Goal: Information Seeking & Learning: Learn about a topic

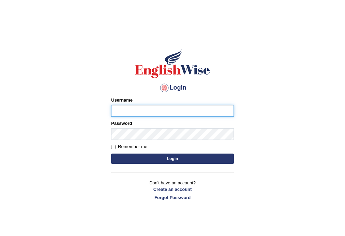
click at [156, 111] on input "Username" at bounding box center [172, 111] width 123 height 12
type input "Bondarenko"
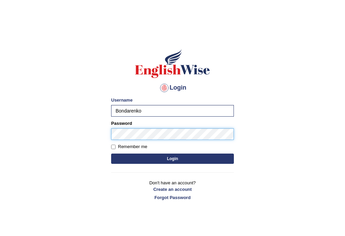
click at [111, 153] on button "Login" at bounding box center [172, 158] width 123 height 10
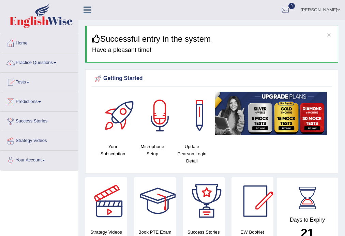
scroll to position [410, 0]
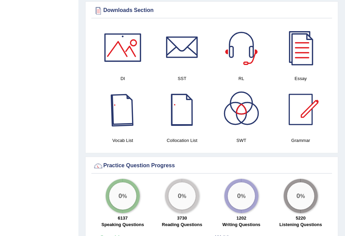
click at [130, 114] on div at bounding box center [123, 109] width 48 height 48
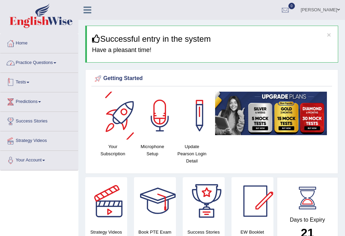
click at [58, 65] on link "Practice Questions" at bounding box center [39, 61] width 78 height 17
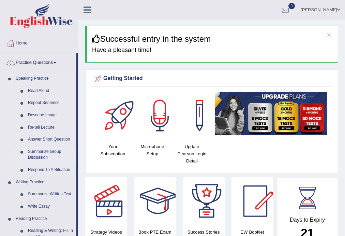
drag, startPoint x: 76, startPoint y: 126, endPoint x: 71, endPoint y: 148, distance: 22.1
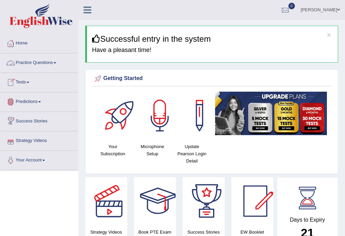
click at [33, 61] on link "Practice Questions" at bounding box center [39, 61] width 78 height 17
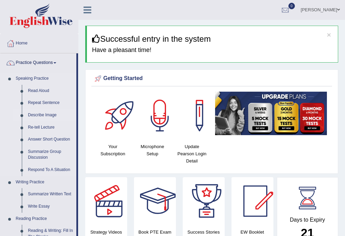
click at [42, 113] on link "Describe Image" at bounding box center [51, 115] width 52 height 12
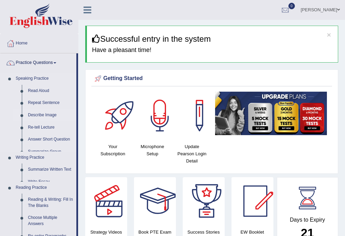
click at [43, 113] on link "Describe Image" at bounding box center [51, 115] width 52 height 12
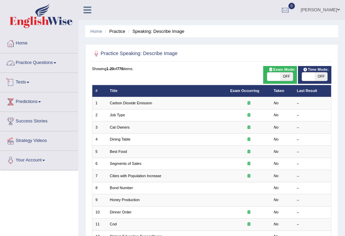
click at [38, 63] on link "Practice Questions" at bounding box center [39, 61] width 78 height 17
click at [38, 63] on link "Practice Questions" at bounding box center [38, 61] width 76 height 17
click at [38, 63] on link "Practice Questions" at bounding box center [39, 61] width 78 height 17
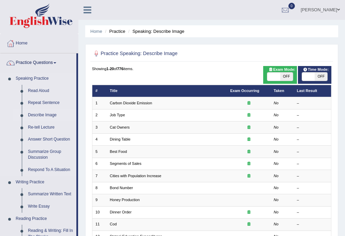
click at [46, 114] on link "Describe Image" at bounding box center [51, 115] width 52 height 12
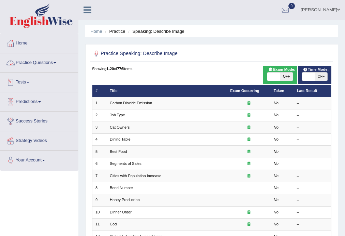
click at [36, 63] on link "Practice Questions" at bounding box center [39, 61] width 78 height 17
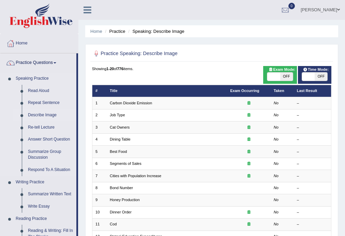
click at [44, 115] on link "Describe Image" at bounding box center [51, 115] width 52 height 12
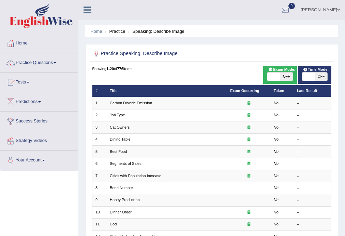
click at [212, 75] on div "Showing 1-20 of 776 items. # Title Exam Occurring Taken Last Result 1 Carbon Di…" at bounding box center [212, 217] width 240 height 302
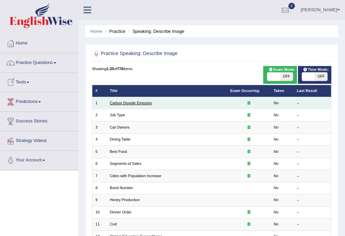
click at [130, 103] on link "Carbon Dioxide Emission" at bounding box center [131, 103] width 42 height 4
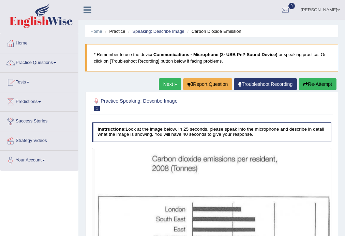
click at [140, 129] on h4 "Instructions: Look at the image below. In 25 seconds, please speak into the mic…" at bounding box center [212, 131] width 240 height 19
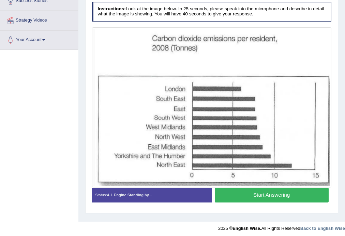
scroll to position [123, 0]
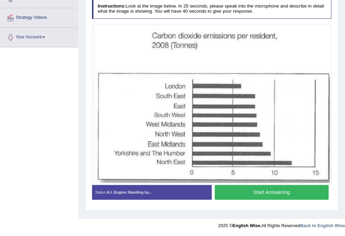
click at [182, 192] on div "Status: A.I. Engine Standing by..." at bounding box center [152, 192] width 120 height 15
click at [179, 194] on div "Status: A.I. Engine Standing by..." at bounding box center [152, 192] width 120 height 15
click at [231, 193] on button "Start Answering" at bounding box center [272, 192] width 114 height 15
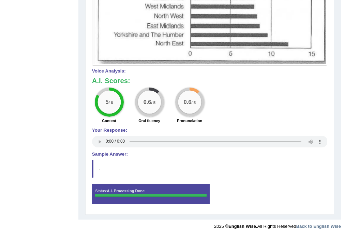
scroll to position [0, 0]
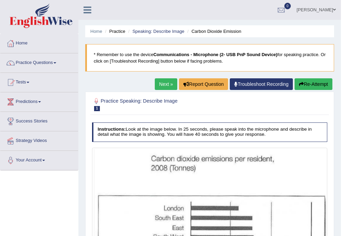
click at [161, 85] on link "Next »" at bounding box center [166, 84] width 23 height 12
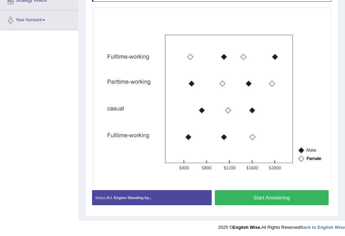
scroll to position [141, 0]
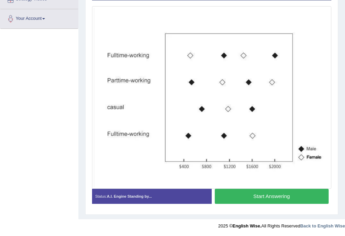
click at [258, 199] on button "Start Answering" at bounding box center [272, 195] width 114 height 15
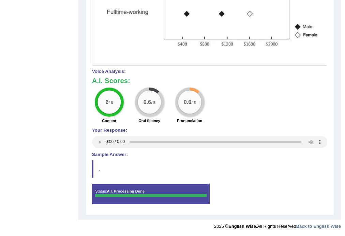
scroll to position [0, 0]
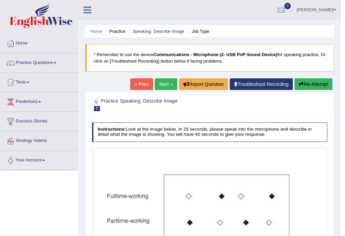
click at [164, 84] on link "Next »" at bounding box center [166, 84] width 23 height 12
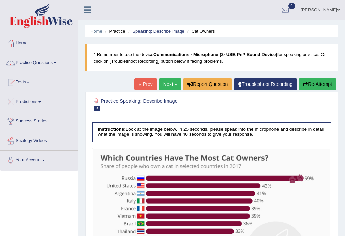
scroll to position [123, 0]
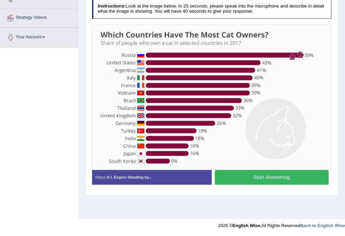
click at [272, 175] on button "Start Answering" at bounding box center [272, 177] width 114 height 15
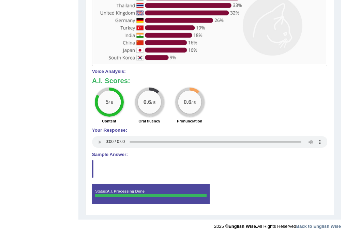
scroll to position [0, 0]
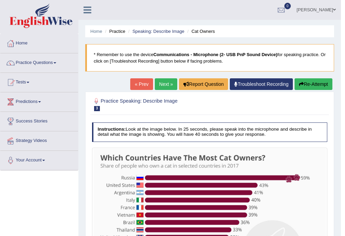
click at [161, 79] on link "Next »" at bounding box center [166, 84] width 23 height 12
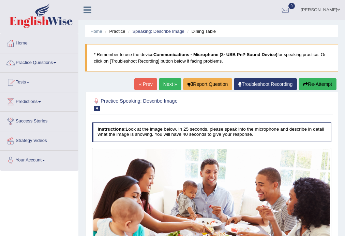
scroll to position [123, 0]
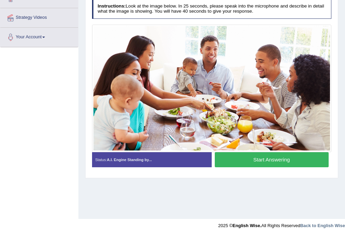
click at [244, 159] on button "Start Answering" at bounding box center [272, 159] width 114 height 15
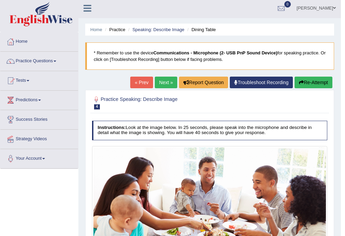
scroll to position [0, 0]
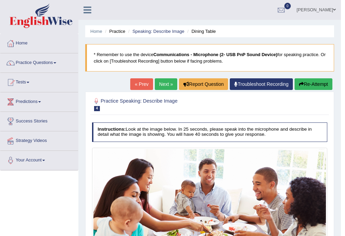
click at [143, 82] on link "« Prev" at bounding box center [141, 84] width 23 height 12
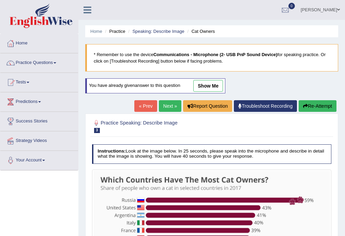
click at [164, 101] on link "Next »" at bounding box center [170, 106] width 23 height 12
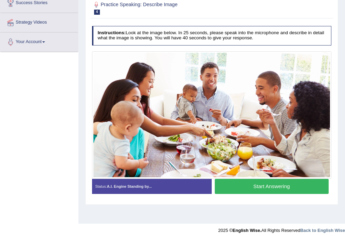
scroll to position [123, 0]
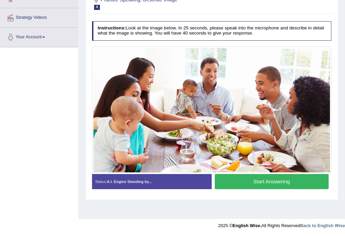
click at [274, 181] on button "Start Answering" at bounding box center [272, 181] width 114 height 15
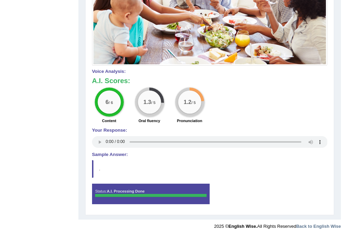
scroll to position [0, 0]
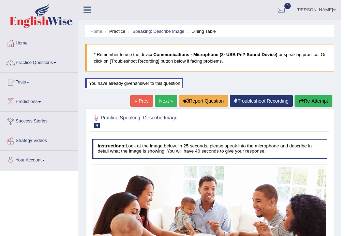
click at [141, 102] on link "« Prev" at bounding box center [141, 101] width 23 height 12
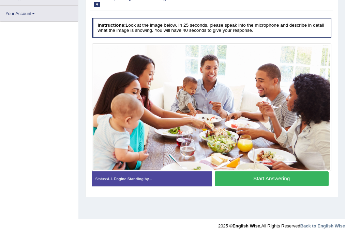
scroll to position [123, 0]
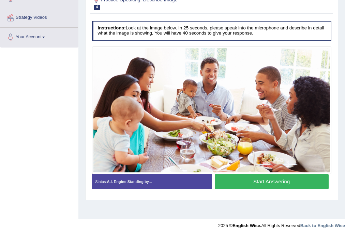
click at [259, 179] on button "Start Answering" at bounding box center [272, 181] width 114 height 15
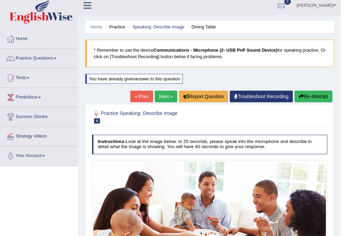
scroll to position [0, 0]
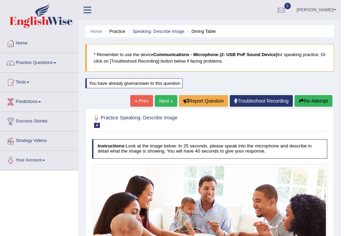
click at [165, 103] on link "Next »" at bounding box center [166, 101] width 23 height 12
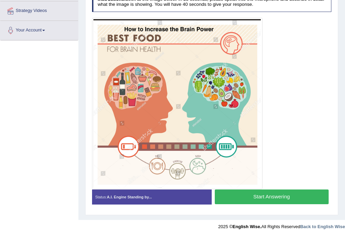
click at [272, 193] on button "Start Answering" at bounding box center [272, 196] width 114 height 15
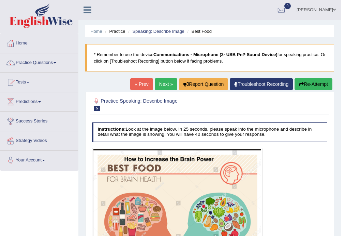
click at [161, 88] on link "Next »" at bounding box center [166, 84] width 23 height 12
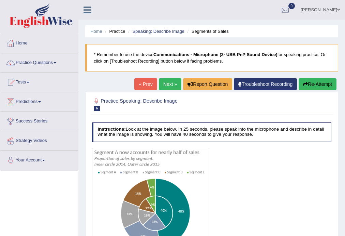
click at [169, 82] on link "Next »" at bounding box center [170, 84] width 23 height 12
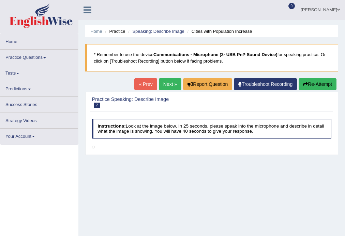
click at [144, 83] on link "« Prev" at bounding box center [146, 84] width 23 height 12
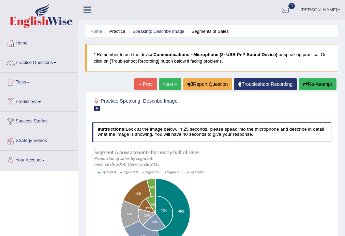
scroll to position [123, 0]
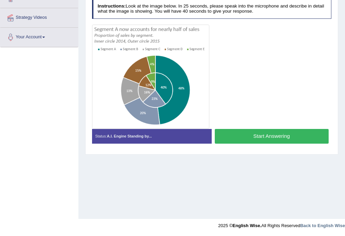
click at [228, 136] on button "Start Answering" at bounding box center [272, 136] width 114 height 15
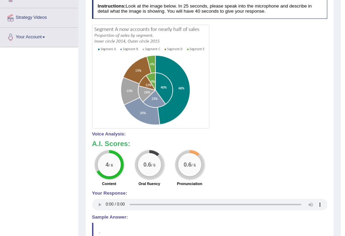
scroll to position [0, 0]
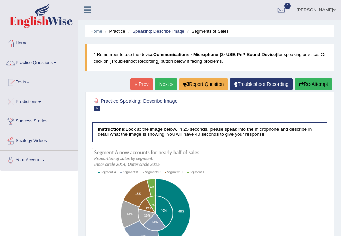
click at [168, 83] on link "Next »" at bounding box center [166, 84] width 23 height 12
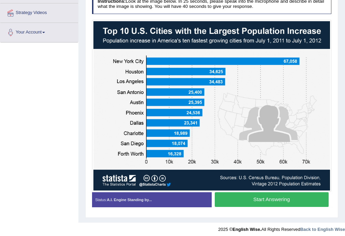
scroll to position [131, 0]
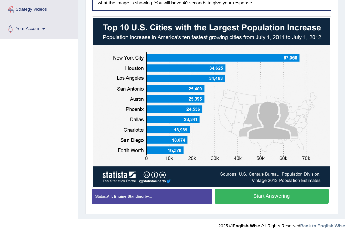
click at [251, 195] on button "Start Answering" at bounding box center [272, 195] width 114 height 15
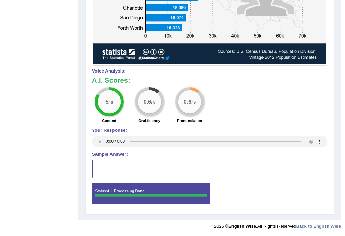
scroll to position [0, 0]
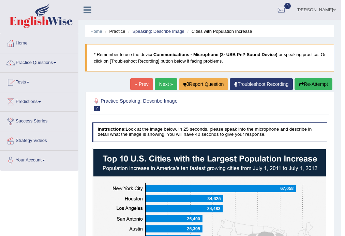
click at [161, 86] on link "Next »" at bounding box center [166, 84] width 23 height 12
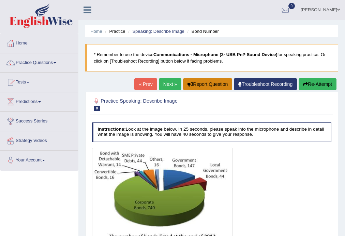
scroll to position [123, 0]
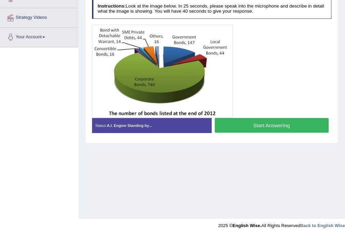
click at [238, 126] on button "Start Answering" at bounding box center [272, 125] width 114 height 15
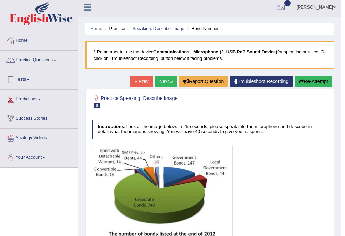
scroll to position [0, 0]
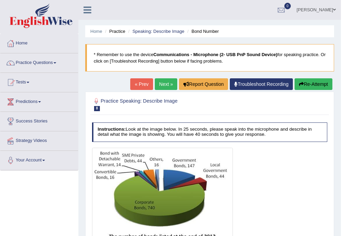
click at [161, 84] on link "Next »" at bounding box center [166, 84] width 23 height 12
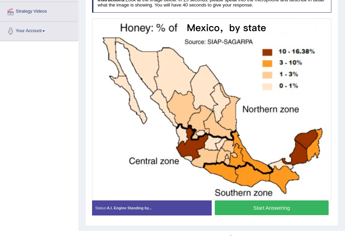
scroll to position [141, 0]
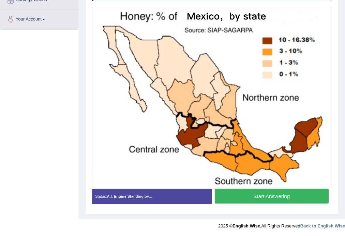
click at [277, 198] on button "Start Answering" at bounding box center [272, 195] width 114 height 15
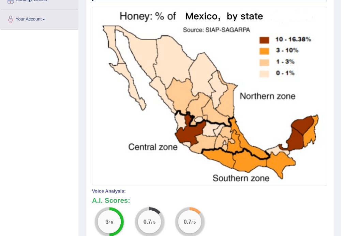
scroll to position [0, 0]
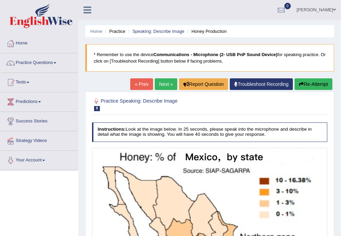
click at [168, 87] on link "Next »" at bounding box center [166, 84] width 23 height 12
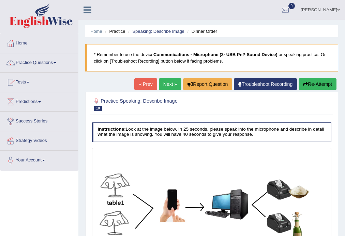
click at [30, 61] on link "Practice Questions" at bounding box center [39, 61] width 78 height 17
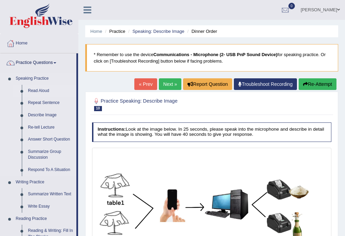
click at [41, 90] on link "Read Aloud" at bounding box center [51, 91] width 52 height 12
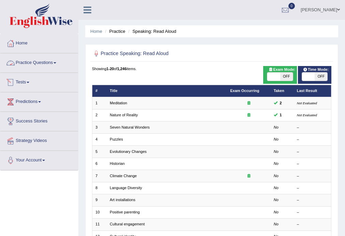
click at [25, 61] on link "Practice Questions" at bounding box center [39, 61] width 78 height 17
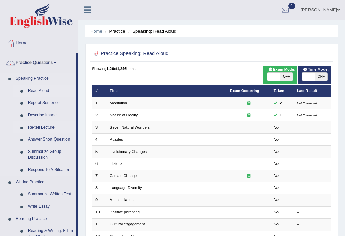
click at [44, 127] on link "Re-tell Lecture" at bounding box center [51, 127] width 52 height 12
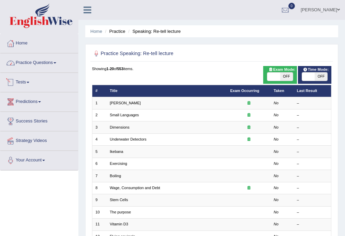
click at [31, 65] on link "Practice Questions" at bounding box center [39, 61] width 78 height 17
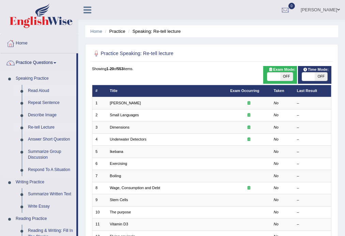
drag, startPoint x: 44, startPoint y: 86, endPoint x: 42, endPoint y: 89, distance: 3.6
click at [44, 87] on link "Read Aloud" at bounding box center [51, 91] width 52 height 12
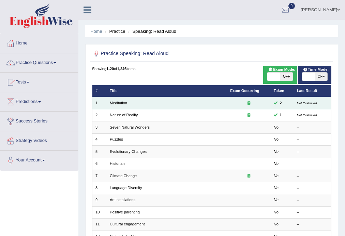
click at [127, 103] on link "Meditation" at bounding box center [118, 103] width 17 height 4
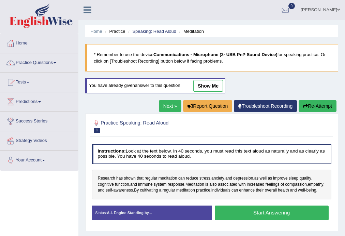
click at [246, 214] on button "Start Answering" at bounding box center [272, 212] width 114 height 15
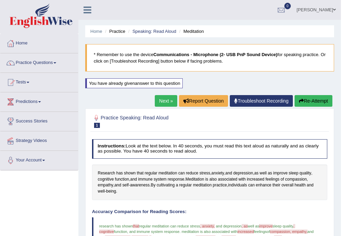
scroll to position [204, 0]
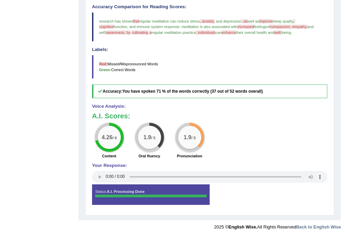
click at [271, 20] on span "improve" at bounding box center [265, 21] width 13 height 4
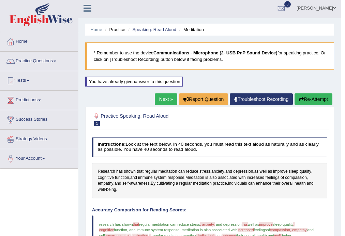
scroll to position [0, 0]
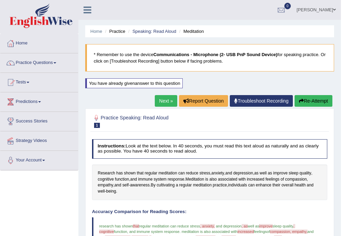
click at [296, 224] on span ", cognitive" at bounding box center [197, 229] width 197 height 10
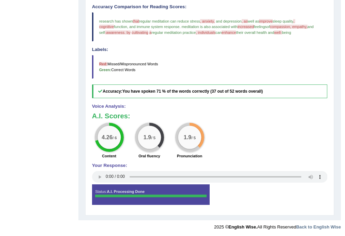
click at [169, 30] on span "regular meditation practice" at bounding box center [174, 32] width 44 height 4
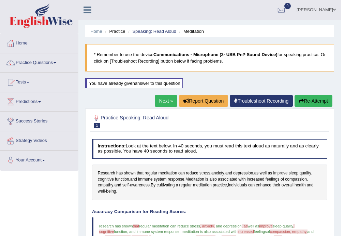
click at [279, 175] on span "improve" at bounding box center [280, 173] width 14 height 6
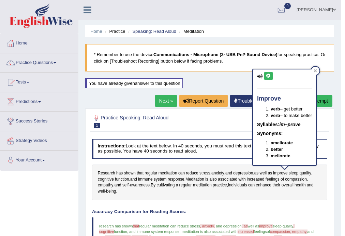
click at [273, 76] on div "improve verb – get better verb – to make better Syllables: im–prove Synonyms: a…" at bounding box center [284, 117] width 63 height 96
click at [269, 75] on icon at bounding box center [268, 76] width 5 height 4
click at [271, 79] on button at bounding box center [268, 76] width 9 height 8
click at [210, 223] on blockquote "research has shown that the regular meditation can reduce stress , anxiety, and…" at bounding box center [210, 231] width 236 height 29
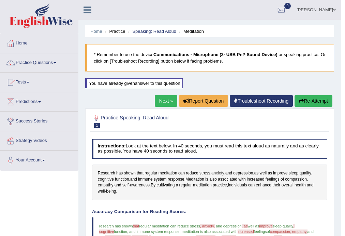
click at [218, 173] on span "anxiety" at bounding box center [218, 173] width 13 height 6
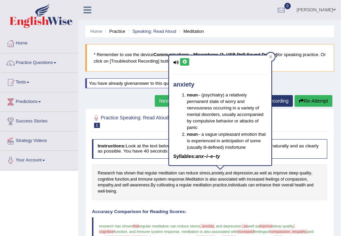
click at [186, 61] on icon at bounding box center [184, 62] width 5 height 4
click at [255, 193] on div "Research has shown that regular meditation can reduce stress , anxiety , and de…" at bounding box center [210, 182] width 236 height 36
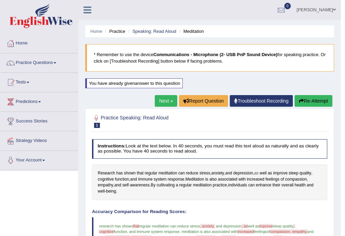
click at [259, 171] on span "as" at bounding box center [257, 173] width 4 height 6
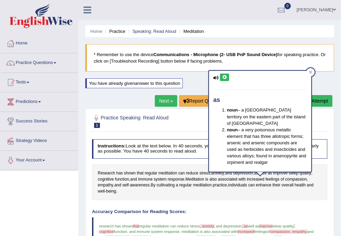
click at [254, 190] on div "Research has shown that regular meditation can reduce stress , anxiety , and de…" at bounding box center [210, 182] width 236 height 36
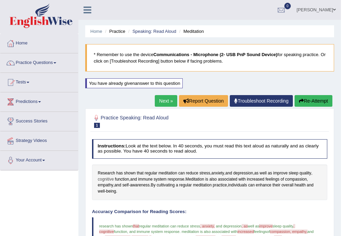
click at [106, 176] on span "cognitive" at bounding box center [106, 179] width 16 height 6
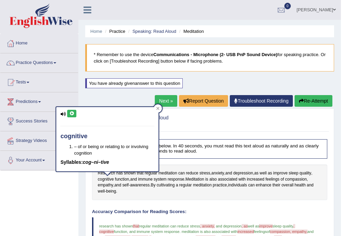
click at [68, 111] on button at bounding box center [71, 114] width 9 height 8
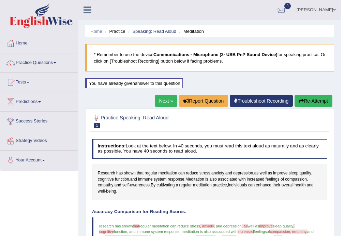
scroll to position [204, 0]
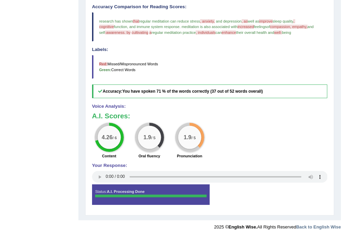
click at [197, 31] on span ", individuals" at bounding box center [206, 32] width 20 height 4
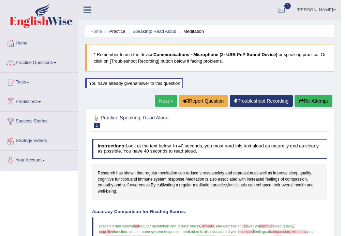
click at [244, 184] on span "individuals" at bounding box center [237, 185] width 19 height 6
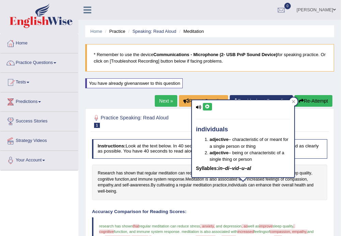
click at [205, 104] on icon at bounding box center [207, 106] width 5 height 4
click at [295, 100] on icon at bounding box center [293, 101] width 3 height 3
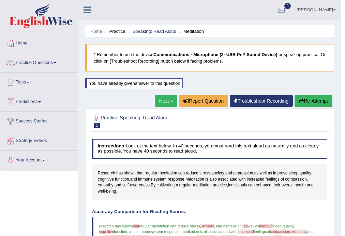
click at [162, 184] on span "cultivating" at bounding box center [166, 185] width 18 height 6
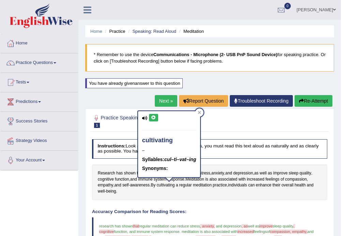
click at [156, 119] on button at bounding box center [153, 118] width 9 height 8
click at [201, 111] on icon at bounding box center [199, 112] width 3 height 3
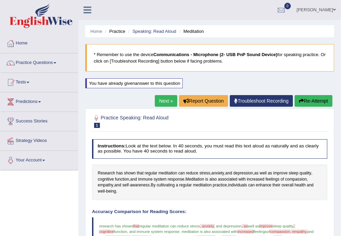
click at [161, 98] on link "Next »" at bounding box center [166, 101] width 23 height 12
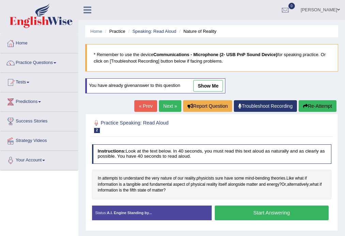
click at [168, 107] on link "Next »" at bounding box center [170, 106] width 23 height 12
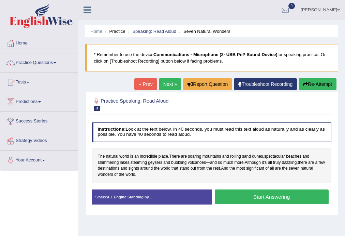
click at [169, 83] on link "Next »" at bounding box center [170, 84] width 23 height 12
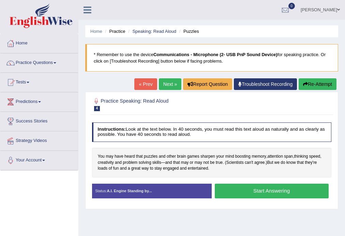
click at [135, 85] on link "« Prev" at bounding box center [146, 84] width 23 height 12
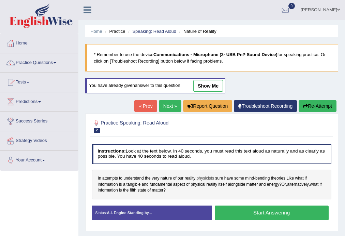
click at [208, 176] on span "physicists" at bounding box center [206, 178] width 18 height 6
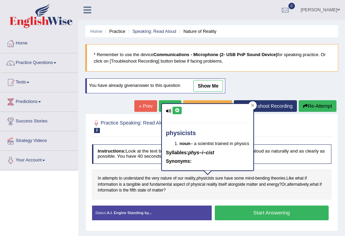
drag, startPoint x: 178, startPoint y: 108, endPoint x: 181, endPoint y: 108, distance: 3.4
click at [178, 108] on icon at bounding box center [177, 110] width 5 height 4
click at [253, 102] on div at bounding box center [253, 105] width 8 height 8
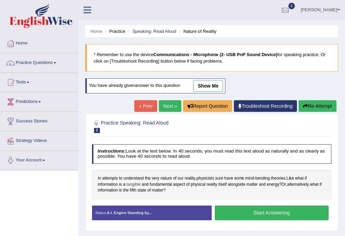
click at [137, 184] on span "tangible" at bounding box center [134, 184] width 14 height 6
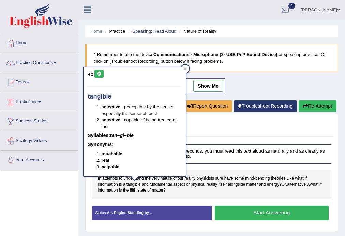
click at [97, 72] on icon at bounding box center [99, 74] width 5 height 4
click at [159, 185] on span "fundamental" at bounding box center [161, 184] width 22 height 6
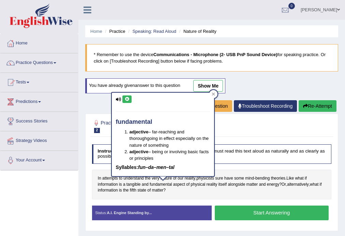
click at [129, 96] on button at bounding box center [127, 99] width 9 height 8
click at [191, 190] on div "In attempts to understand the very nature of our reality , physicists sure have…" at bounding box center [212, 184] width 240 height 30
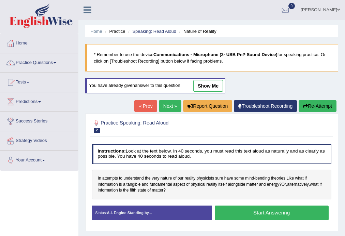
click at [253, 216] on button "Start Answering" at bounding box center [272, 212] width 114 height 15
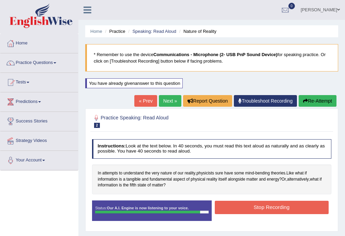
click at [249, 208] on button "Stop Recording" at bounding box center [272, 206] width 114 height 13
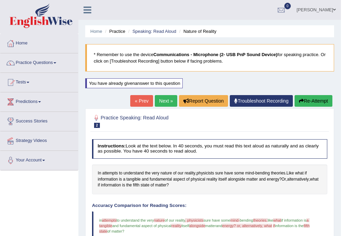
click at [139, 100] on link "« Prev" at bounding box center [141, 101] width 23 height 12
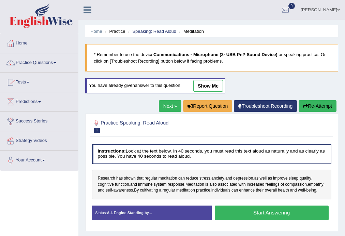
click at [240, 217] on button "Start Answering" at bounding box center [272, 212] width 114 height 15
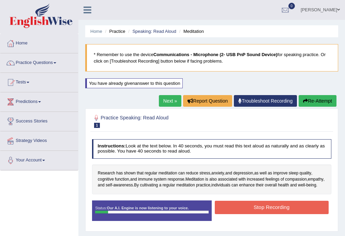
click at [240, 214] on button "Stop Recording" at bounding box center [272, 206] width 114 height 13
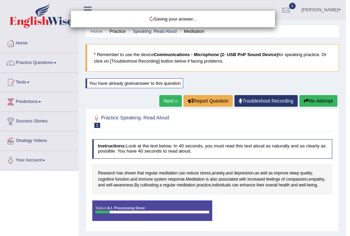
click at [170, 100] on div "Saving your answer..." at bounding box center [175, 118] width 350 height 236
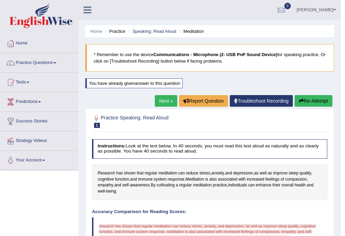
click at [167, 99] on link "Next »" at bounding box center [166, 101] width 23 height 12
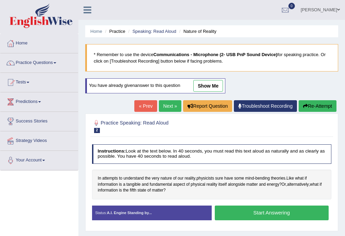
click at [172, 107] on link "Next »" at bounding box center [170, 106] width 23 height 12
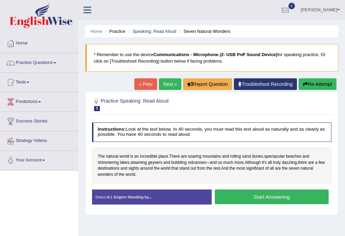
click at [159, 85] on link "Next »" at bounding box center [170, 84] width 23 height 12
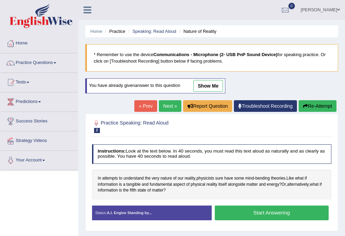
click at [145, 105] on link "« Prev" at bounding box center [146, 106] width 23 height 12
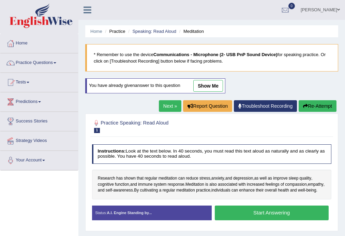
click at [252, 220] on button "Start Answering" at bounding box center [272, 212] width 114 height 15
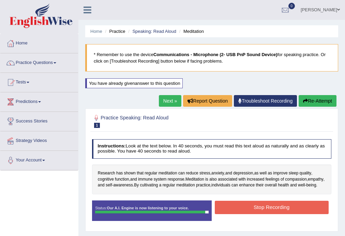
click at [253, 213] on button "Stop Recording" at bounding box center [272, 206] width 114 height 13
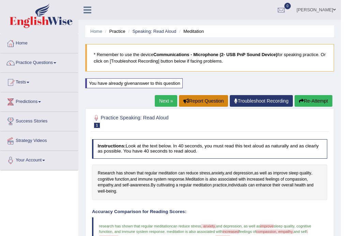
click at [207, 100] on button "Report Question" at bounding box center [203, 101] width 49 height 12
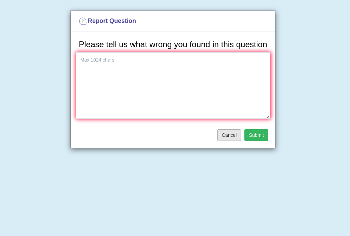
click at [229, 132] on button "Cancel" at bounding box center [229, 135] width 24 height 12
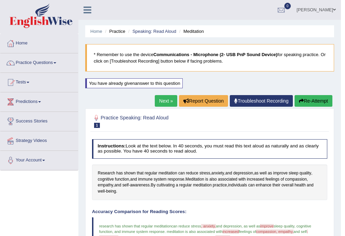
click at [249, 102] on link "Troubleshoot Recording" at bounding box center [261, 101] width 63 height 12
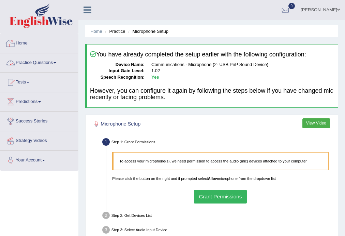
click at [23, 61] on link "Practice Questions" at bounding box center [39, 61] width 78 height 17
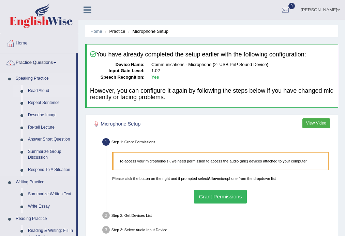
click at [43, 90] on link "Read Aloud" at bounding box center [51, 91] width 52 height 12
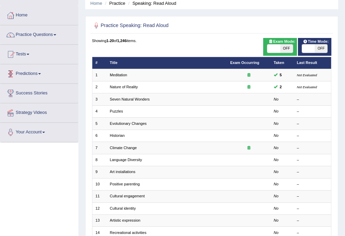
scroll to position [157, 0]
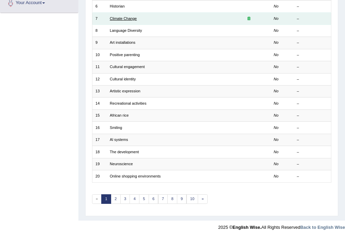
click at [127, 18] on link "Climate Change" at bounding box center [123, 18] width 27 height 4
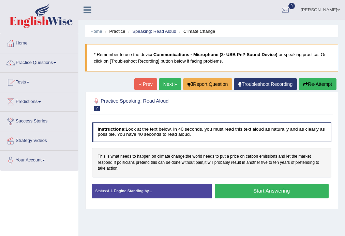
click at [254, 191] on button "Start Answering" at bounding box center [272, 190] width 114 height 15
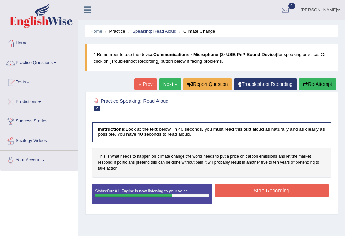
click at [254, 190] on button "Stop Recording" at bounding box center [272, 189] width 114 height 13
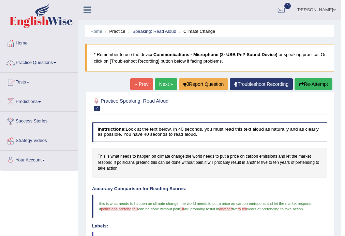
click at [166, 88] on link "Next »" at bounding box center [166, 84] width 23 height 12
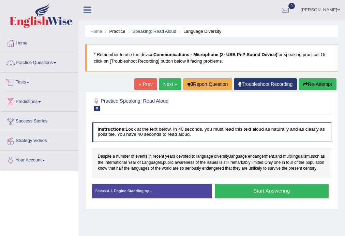
click at [41, 61] on link "Practice Questions" at bounding box center [39, 61] width 78 height 17
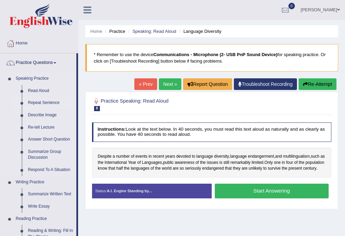
click at [42, 103] on link "Repeat Sentence" at bounding box center [51, 103] width 52 height 12
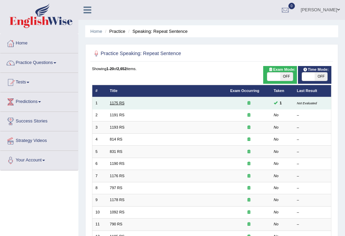
click at [122, 102] on link "1175 RS" at bounding box center [117, 103] width 15 height 4
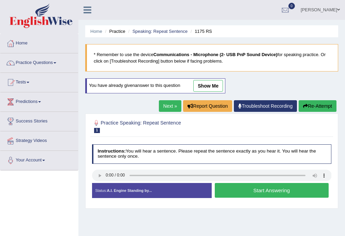
click at [232, 185] on button "Start Answering" at bounding box center [272, 190] width 114 height 15
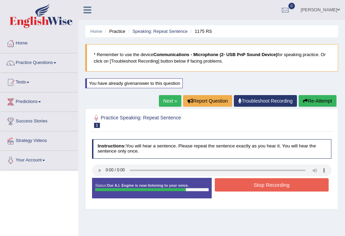
click at [230, 186] on button "Stop Recording" at bounding box center [272, 184] width 114 height 13
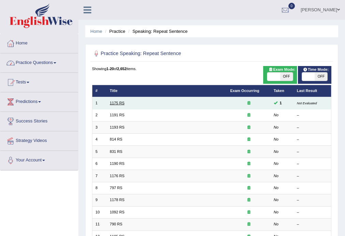
click at [111, 102] on link "1175 RS" at bounding box center [117, 103] width 15 height 4
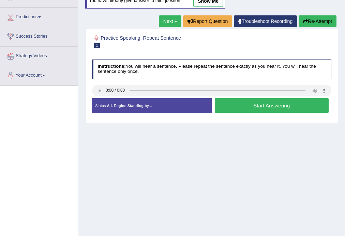
scroll to position [123, 0]
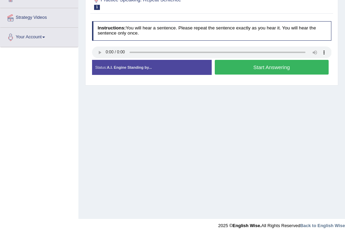
click at [235, 70] on button "Start Answering" at bounding box center [272, 67] width 114 height 15
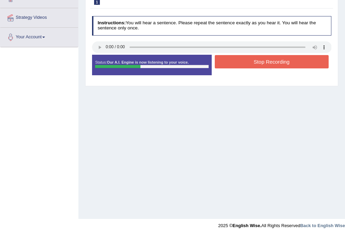
click at [243, 65] on button "Stop Recording" at bounding box center [272, 61] width 114 height 13
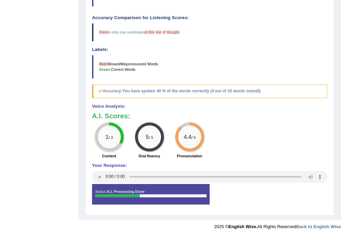
scroll to position [0, 0]
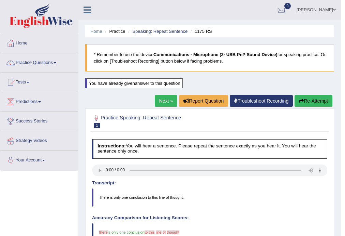
click at [160, 101] on link "Next »" at bounding box center [166, 101] width 23 height 12
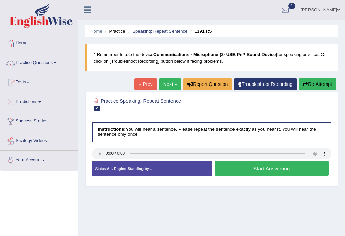
click at [243, 165] on div "Instructions: You will hear a sentence. Please repeat the sentence exactly as y…" at bounding box center [211, 151] width 243 height 64
click at [108, 159] on div at bounding box center [212, 153] width 240 height 13
click at [227, 169] on button "Start Answering" at bounding box center [272, 168] width 114 height 15
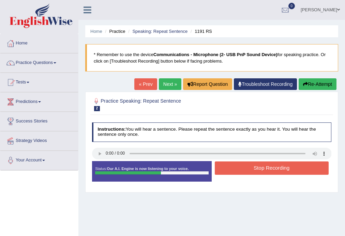
click at [227, 169] on button "Stop Recording" at bounding box center [272, 167] width 114 height 13
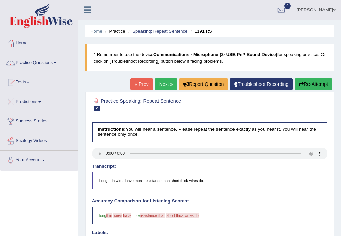
click at [164, 82] on link "Next »" at bounding box center [166, 84] width 23 height 12
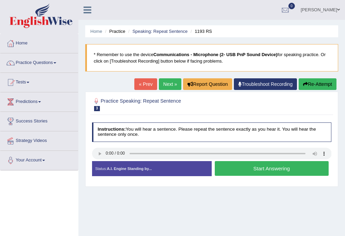
click at [236, 172] on button "Start Answering" at bounding box center [272, 168] width 114 height 15
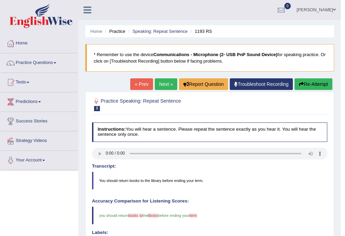
click at [159, 81] on link "Next »" at bounding box center [166, 84] width 23 height 12
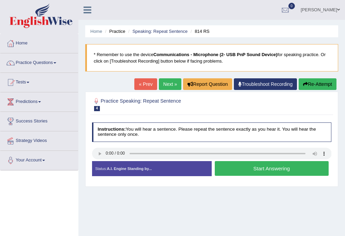
click at [231, 169] on button "Start Answering" at bounding box center [272, 168] width 114 height 15
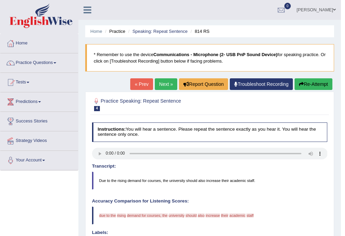
click at [168, 83] on link "Next »" at bounding box center [166, 84] width 23 height 12
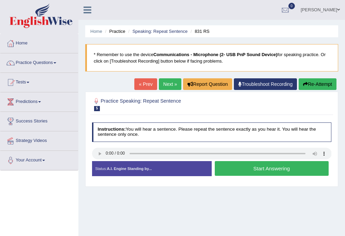
click at [223, 174] on button "Start Answering" at bounding box center [272, 168] width 114 height 15
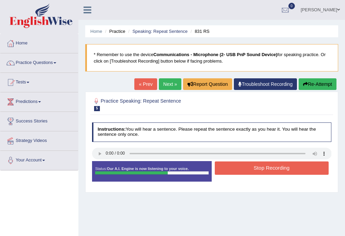
click at [229, 169] on button "Stop Recording" at bounding box center [272, 167] width 114 height 13
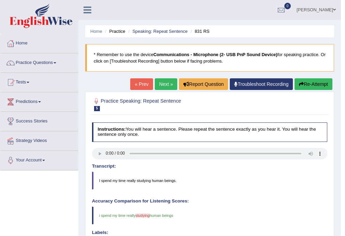
click at [136, 84] on link "« Prev" at bounding box center [141, 84] width 23 height 12
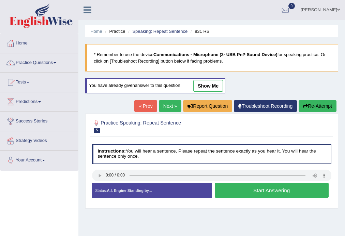
click at [239, 187] on button "Start Answering" at bounding box center [272, 190] width 114 height 15
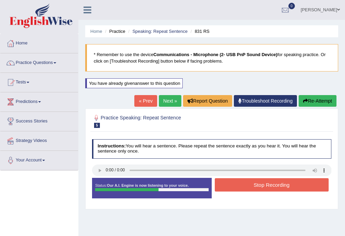
click at [239, 188] on button "Stop Recording" at bounding box center [272, 184] width 114 height 13
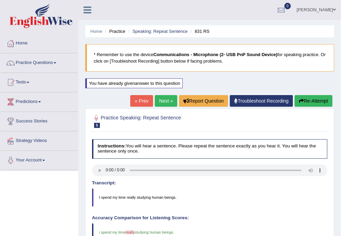
click at [140, 100] on link "« Prev" at bounding box center [141, 101] width 23 height 12
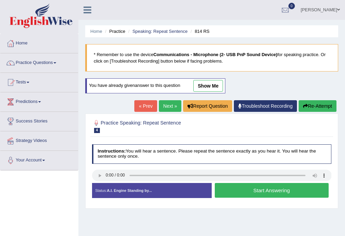
click at [165, 107] on link "Next »" at bounding box center [170, 106] width 23 height 12
click at [227, 192] on button "Start Answering" at bounding box center [272, 190] width 114 height 15
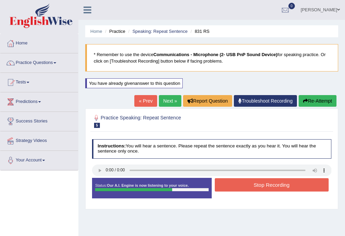
click at [229, 188] on button "Stop Recording" at bounding box center [272, 184] width 114 height 13
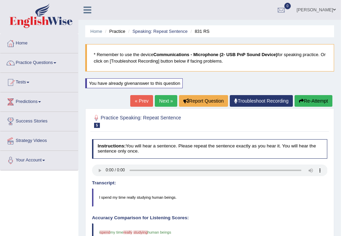
click at [139, 97] on link "« Prev" at bounding box center [141, 101] width 23 height 12
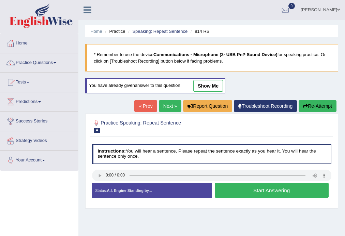
click at [170, 107] on link "Next »" at bounding box center [170, 106] width 23 height 12
click at [229, 187] on button "Start Answering" at bounding box center [272, 190] width 114 height 15
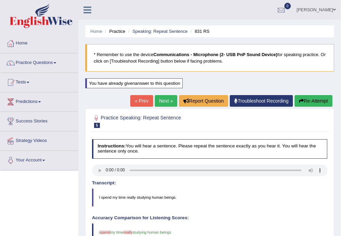
click at [137, 106] on link "« Prev" at bounding box center [141, 101] width 23 height 12
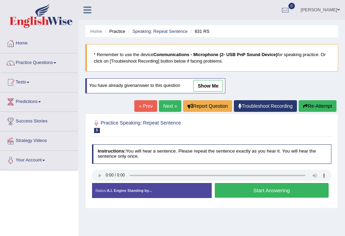
click at [239, 188] on button "Start Answering" at bounding box center [272, 190] width 114 height 15
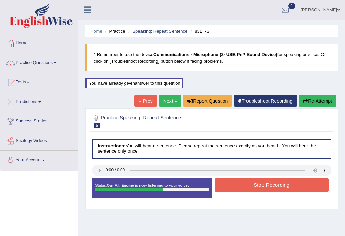
click at [238, 188] on button "Stop Recording" at bounding box center [272, 184] width 114 height 13
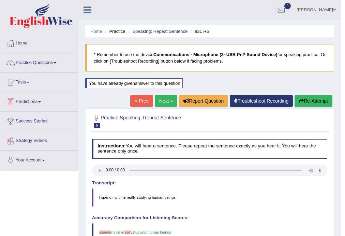
click at [134, 98] on link "« Prev" at bounding box center [141, 101] width 23 height 12
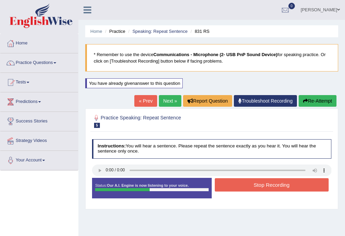
click at [143, 99] on link "« Prev" at bounding box center [146, 101] width 23 height 12
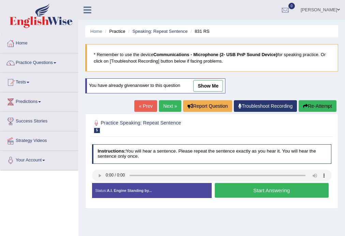
click at [240, 186] on button "Start Answering" at bounding box center [272, 190] width 114 height 15
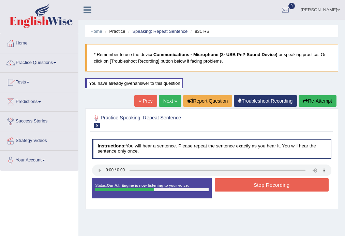
click at [237, 186] on button "Stop Recording" at bounding box center [272, 184] width 114 height 13
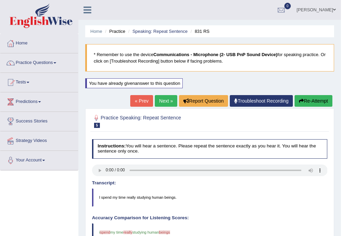
click at [134, 103] on link "« Prev" at bounding box center [141, 101] width 23 height 12
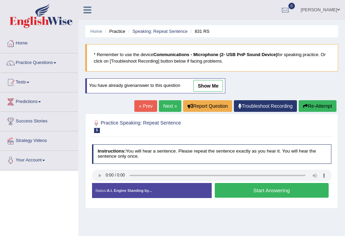
click at [231, 192] on button "Start Answering" at bounding box center [272, 190] width 114 height 15
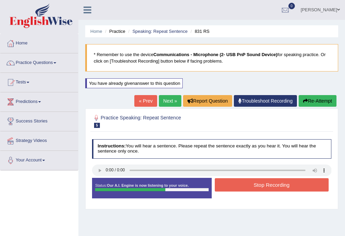
click at [240, 183] on button "Stop Recording" at bounding box center [272, 184] width 114 height 13
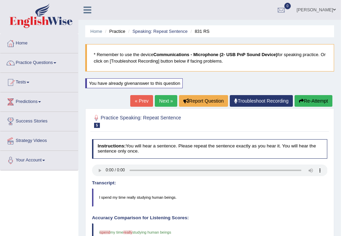
click at [166, 105] on link "Next »" at bounding box center [166, 101] width 23 height 12
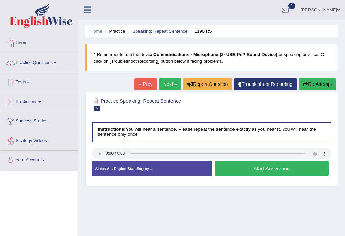
click at [102, 145] on div "Instructions: You will hear a sentence. Please repeat the sentence exactly as y…" at bounding box center [211, 151] width 243 height 64
click at [89, 154] on div "Practice Speaking: Repeat Sentence 6 1190 RS Instructions: You will hear a sent…" at bounding box center [211, 138] width 253 height 95
click at [232, 174] on button "Start Answering" at bounding box center [272, 168] width 114 height 15
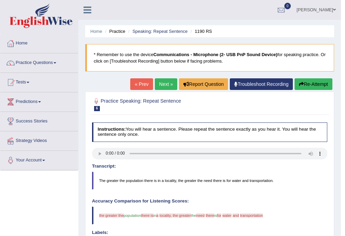
click at [160, 82] on link "Next »" at bounding box center [166, 84] width 23 height 12
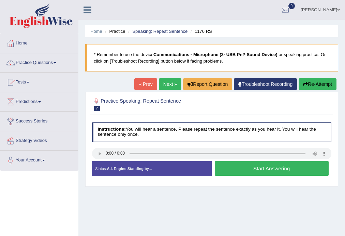
click at [244, 166] on button "Start Answering" at bounding box center [272, 168] width 114 height 15
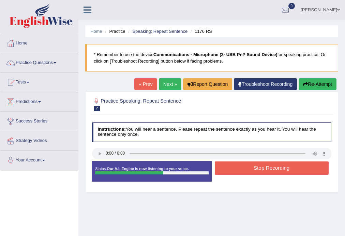
click at [229, 168] on button "Stop Recording" at bounding box center [272, 167] width 114 height 13
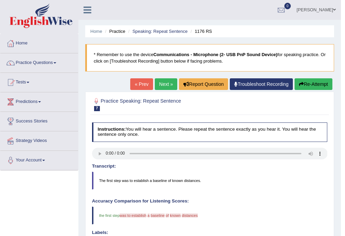
click at [159, 87] on link "Next »" at bounding box center [166, 84] width 23 height 12
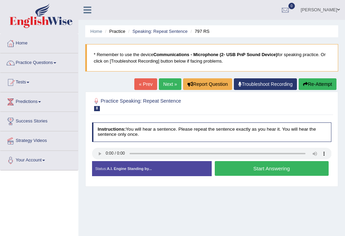
click at [233, 170] on button "Start Answering" at bounding box center [272, 168] width 114 height 15
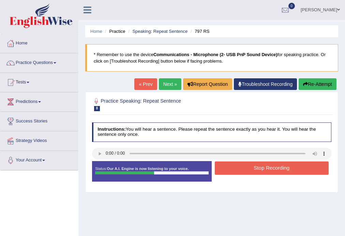
click at [230, 171] on button "Stop Recording" at bounding box center [272, 167] width 114 height 13
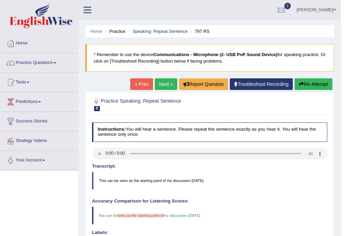
click at [156, 85] on link "Next »" at bounding box center [166, 84] width 23 height 12
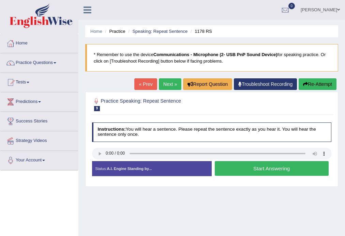
click at [228, 169] on button "Start Answering" at bounding box center [272, 168] width 114 height 15
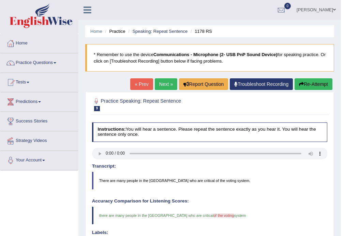
click at [158, 83] on link "Next »" at bounding box center [166, 84] width 23 height 12
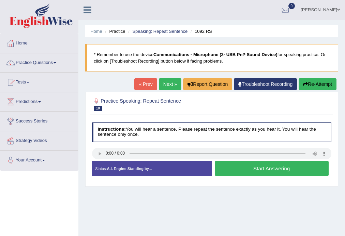
click at [221, 168] on button "Start Answering" at bounding box center [272, 168] width 114 height 15
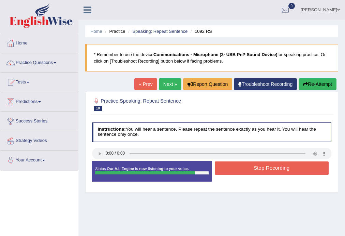
click at [221, 168] on button "Stop Recording" at bounding box center [272, 167] width 114 height 13
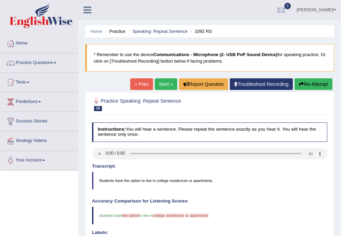
click at [157, 85] on link "Next »" at bounding box center [166, 84] width 23 height 12
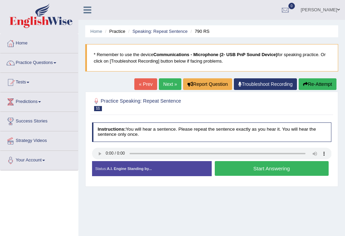
click at [291, 165] on button "Start Answering" at bounding box center [272, 168] width 114 height 15
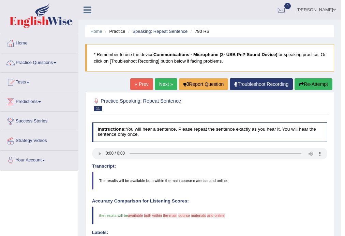
click at [164, 79] on link "Next »" at bounding box center [166, 84] width 23 height 12
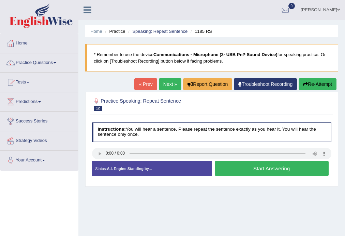
click at [254, 169] on button "Start Answering" at bounding box center [272, 168] width 114 height 15
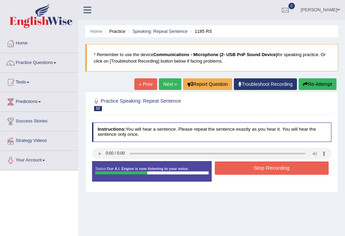
click at [247, 169] on button "Stop Recording" at bounding box center [272, 167] width 114 height 13
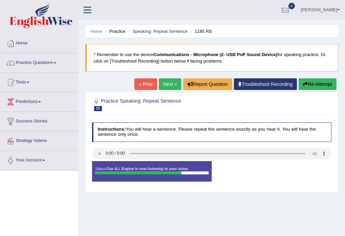
click at [239, 171] on div "Status: Our A.I. Engine is now listening to your voice. Start Answering Stop Re…" at bounding box center [212, 174] width 240 height 26
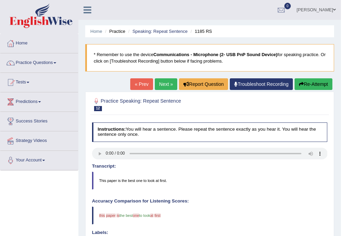
click at [164, 83] on link "Next »" at bounding box center [166, 84] width 23 height 12
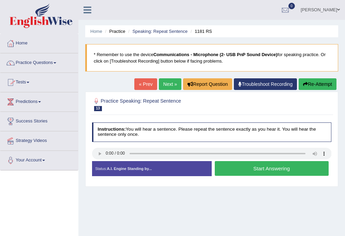
click at [103, 159] on div at bounding box center [212, 153] width 240 height 13
click at [219, 167] on button "Start Answering" at bounding box center [272, 168] width 114 height 15
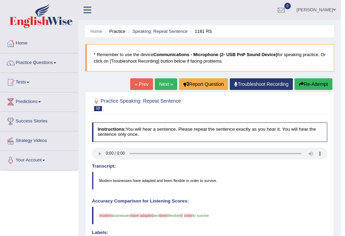
click at [164, 85] on link "Next »" at bounding box center [166, 84] width 23 height 12
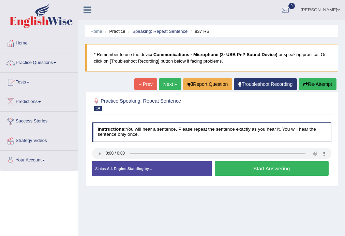
click at [137, 153] on div "Instructions: You will hear a sentence. Please repeat the sentence exactly as y…" at bounding box center [211, 151] width 243 height 64
click at [231, 167] on button "Start Answering" at bounding box center [272, 168] width 114 height 15
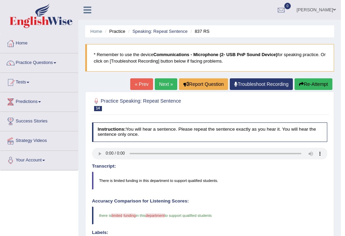
click at [134, 179] on blockquote "There is limited funding in this department to support qualified students." at bounding box center [210, 180] width 236 height 18
click at [134, 178] on blockquote "There is limited funding in this department to support qualified students." at bounding box center [210, 180] width 236 height 18
click at [158, 83] on link "Next »" at bounding box center [166, 84] width 23 height 12
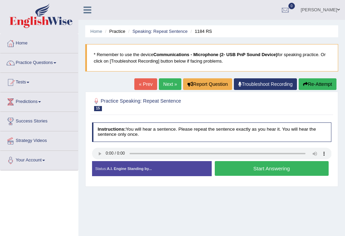
click at [248, 174] on button "Start Answering" at bounding box center [272, 168] width 114 height 15
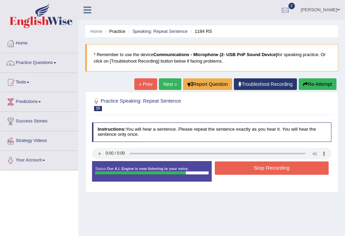
click at [249, 171] on button "Stop Recording" at bounding box center [272, 167] width 114 height 13
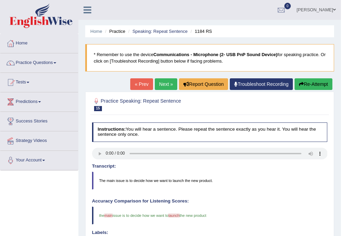
click at [162, 84] on link "Next »" at bounding box center [166, 84] width 23 height 12
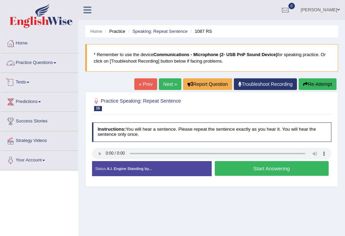
click at [48, 63] on link "Practice Questions" at bounding box center [39, 61] width 78 height 17
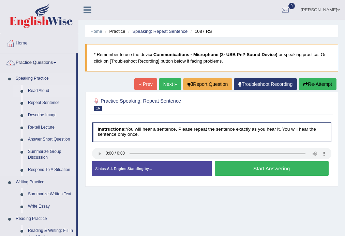
click at [40, 88] on link "Read Aloud" at bounding box center [51, 91] width 52 height 12
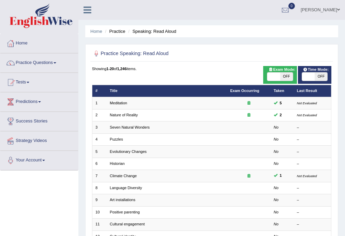
click at [203, 76] on div "Showing 1-20 of 1,246 items. # Title Exam Occurring Taken Last Result 1 Meditat…" at bounding box center [212, 217] width 240 height 302
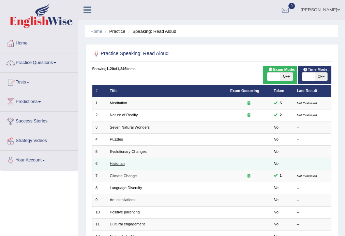
click at [116, 162] on link "Historian" at bounding box center [117, 163] width 15 height 4
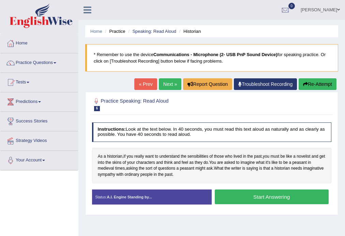
click at [246, 198] on button "Start Answering" at bounding box center [272, 196] width 114 height 15
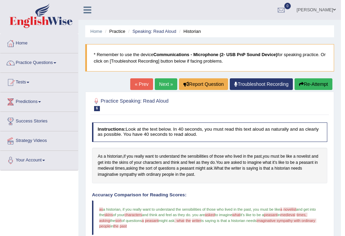
click at [165, 86] on link "Next »" at bounding box center [166, 84] width 23 height 12
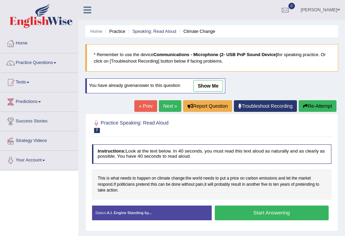
click at [259, 212] on button "Start Answering" at bounding box center [272, 212] width 114 height 15
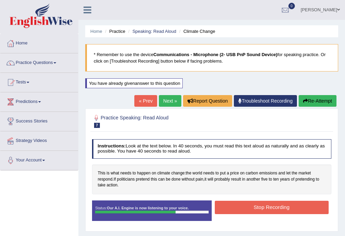
click at [260, 212] on button "Stop Recording" at bounding box center [272, 206] width 114 height 13
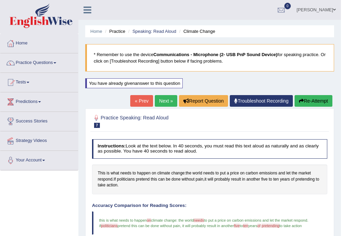
click at [162, 101] on link "Next »" at bounding box center [166, 101] width 23 height 12
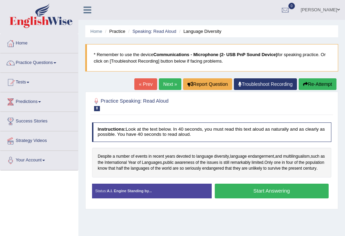
click at [278, 196] on button "Start Answering" at bounding box center [272, 190] width 114 height 15
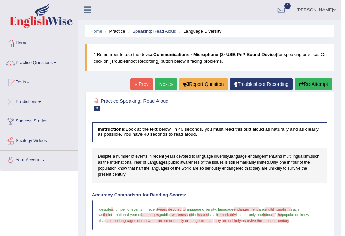
click at [167, 80] on link "Next »" at bounding box center [166, 84] width 23 height 12
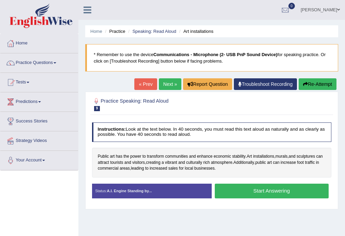
click at [308, 188] on button "Start Answering" at bounding box center [272, 190] width 114 height 15
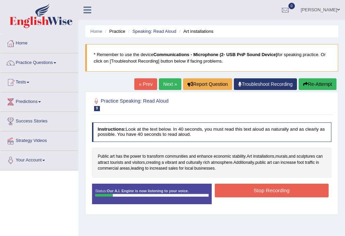
click at [143, 87] on link "« Prev" at bounding box center [146, 84] width 23 height 12
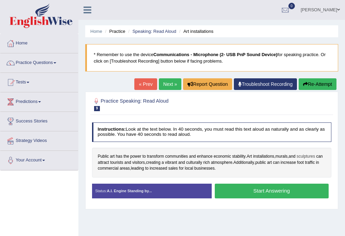
click at [310, 156] on span "sculptures" at bounding box center [306, 156] width 18 height 6
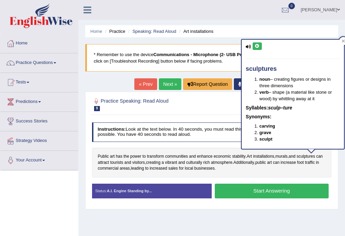
click at [258, 45] on icon at bounding box center [257, 46] width 5 height 4
click at [255, 45] on icon at bounding box center [257, 46] width 5 height 4
click at [206, 157] on span "enhance" at bounding box center [205, 156] width 16 height 6
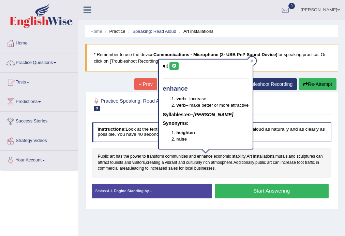
click at [173, 64] on icon at bounding box center [174, 66] width 5 height 4
click at [306, 156] on span "sculptures" at bounding box center [306, 156] width 18 height 6
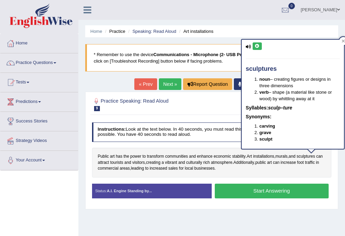
click at [257, 45] on icon at bounding box center [257, 46] width 5 height 4
click at [202, 162] on span "culturally" at bounding box center [194, 162] width 16 height 6
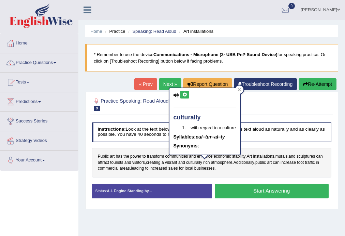
click at [183, 91] on button at bounding box center [184, 95] width 9 height 8
click at [178, 161] on span "vibrant" at bounding box center [171, 162] width 12 height 6
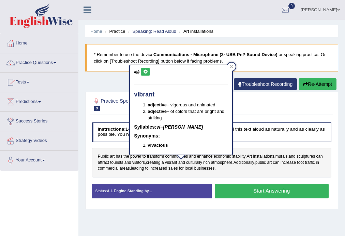
click at [146, 73] on button at bounding box center [145, 72] width 9 height 8
click at [230, 65] on icon at bounding box center [231, 66] width 3 height 3
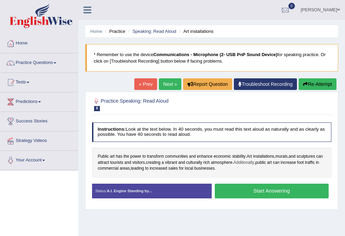
click at [255, 162] on span "Additionally" at bounding box center [244, 162] width 21 height 6
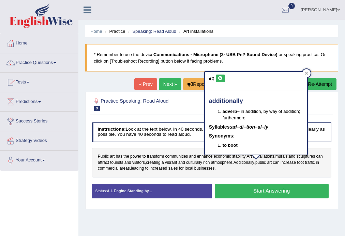
click at [219, 77] on icon at bounding box center [220, 78] width 5 height 4
click at [219, 76] on icon at bounding box center [220, 78] width 5 height 4
click at [307, 71] on icon at bounding box center [306, 72] width 3 height 3
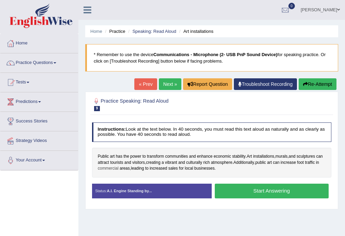
click at [119, 168] on span "commercial" at bounding box center [108, 168] width 21 height 6
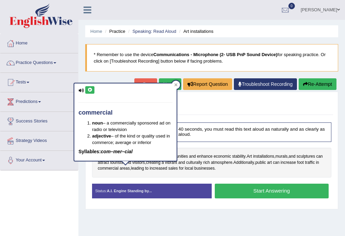
click at [91, 88] on icon at bounding box center [89, 90] width 5 height 4
click at [93, 88] on button at bounding box center [89, 90] width 9 height 8
click at [144, 170] on span "leading" at bounding box center [137, 168] width 13 height 6
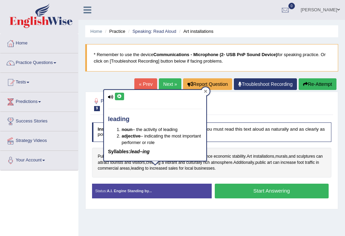
click at [207, 91] on icon at bounding box center [205, 91] width 3 height 3
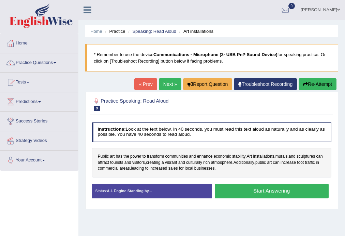
click at [248, 189] on button "Start Answering" at bounding box center [272, 190] width 114 height 15
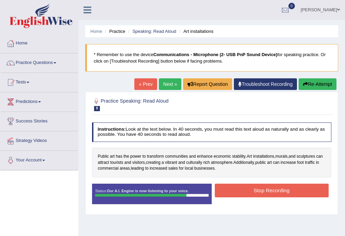
click at [248, 189] on button "Stop Recording" at bounding box center [272, 189] width 114 height 13
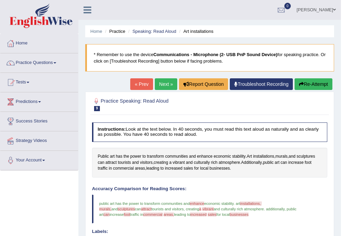
click at [143, 88] on link "« Prev" at bounding box center [141, 84] width 23 height 12
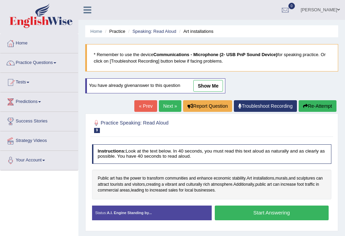
click at [269, 213] on button "Start Answering" at bounding box center [272, 212] width 114 height 15
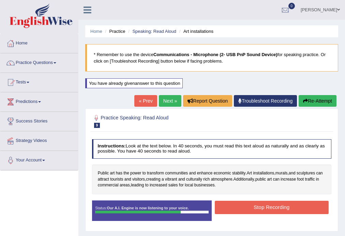
click at [269, 210] on button "Stop Recording" at bounding box center [272, 206] width 114 height 13
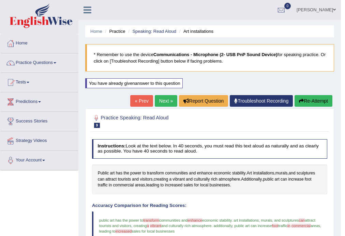
click at [166, 101] on link "Next »" at bounding box center [166, 101] width 23 height 12
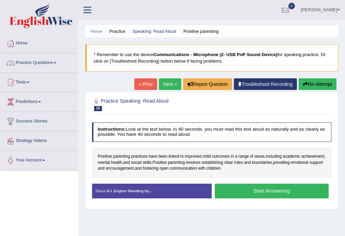
click at [42, 61] on link "Practice Questions" at bounding box center [39, 61] width 78 height 17
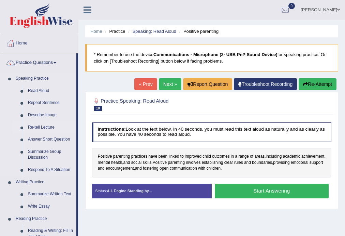
click at [47, 128] on link "Re-tell Lecture" at bounding box center [51, 127] width 52 height 12
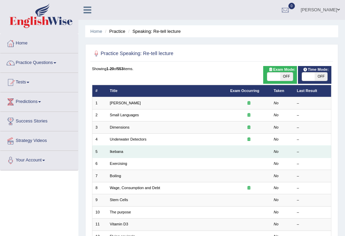
click at [127, 149] on td "Ikebana" at bounding box center [167, 151] width 121 height 12
click at [115, 152] on link "Ikebana" at bounding box center [116, 151] width 13 height 4
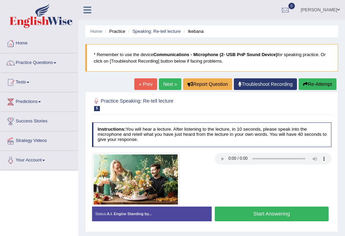
click at [166, 83] on link "Next »" at bounding box center [170, 84] width 23 height 12
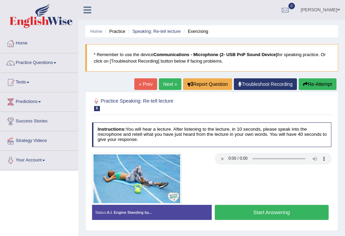
click at [170, 86] on link "Next »" at bounding box center [170, 84] width 23 height 12
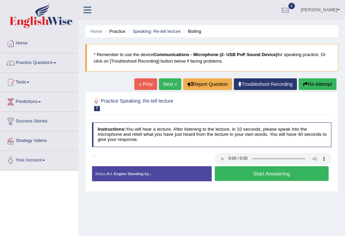
click at [85, 12] on icon at bounding box center [88, 9] width 8 height 9
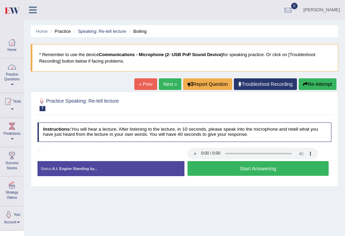
click at [15, 43] on div at bounding box center [12, 42] width 10 height 10
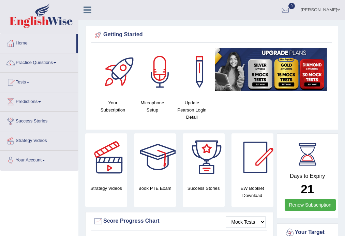
click at [155, 169] on div at bounding box center [158, 157] width 48 height 48
click at [111, 159] on div at bounding box center [109, 157] width 48 height 48
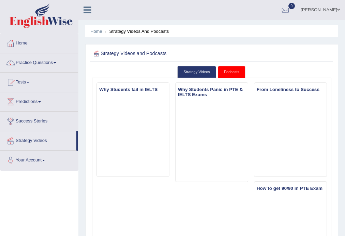
click at [231, 73] on link "Podcasts" at bounding box center [232, 72] width 28 height 12
click at [199, 74] on link "Strategy Videos" at bounding box center [197, 72] width 39 height 12
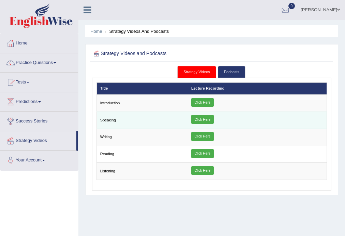
click at [141, 125] on td "Speaking" at bounding box center [142, 120] width 91 height 17
click at [196, 122] on link "Click Here" at bounding box center [203, 119] width 23 height 9
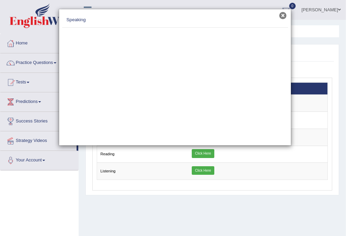
click at [281, 16] on button "×" at bounding box center [282, 15] width 7 height 7
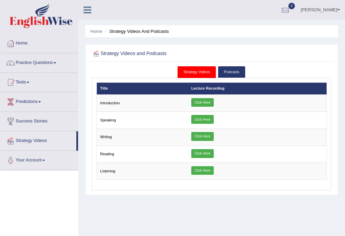
click at [321, 9] on link "Denis Bondarenko" at bounding box center [321, 9] width 50 height 18
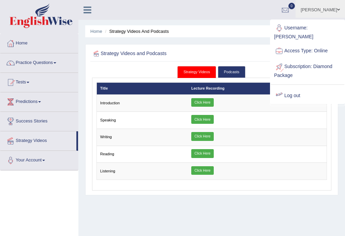
click at [295, 88] on link "Log out" at bounding box center [308, 96] width 74 height 16
